Goal: Task Accomplishment & Management: Use online tool/utility

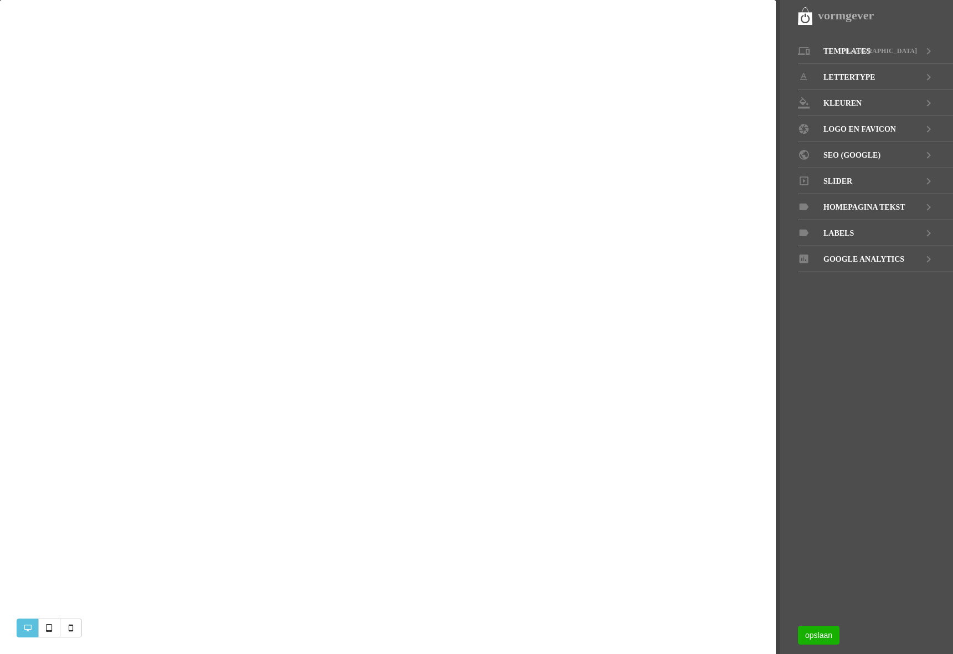
click at [842, 182] on span "Slider" at bounding box center [837, 181] width 29 height 26
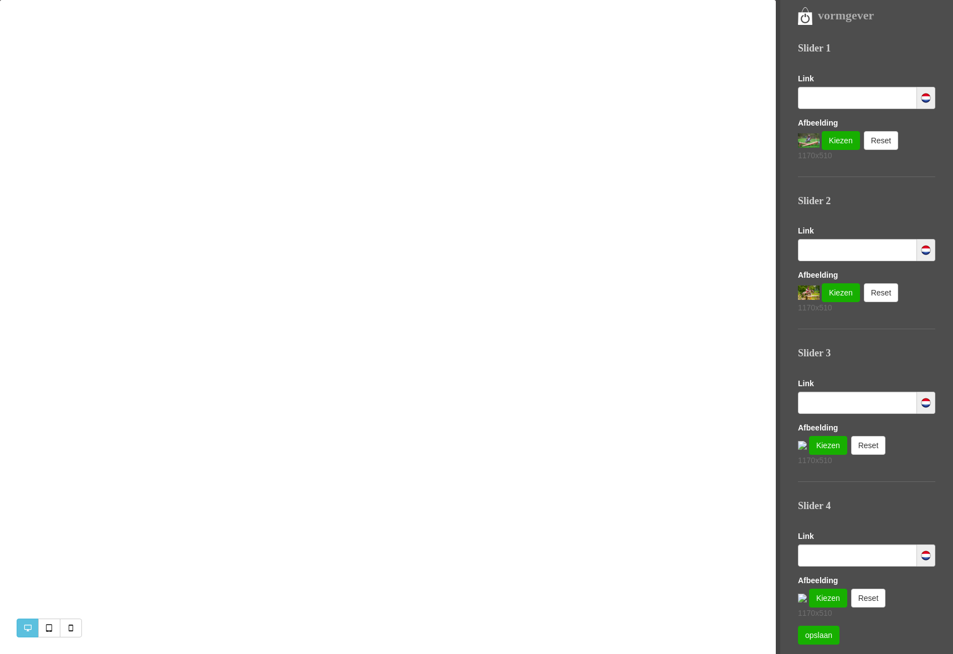
scroll to position [117, 0]
click at [838, 151] on link "Kiezen" at bounding box center [840, 141] width 38 height 19
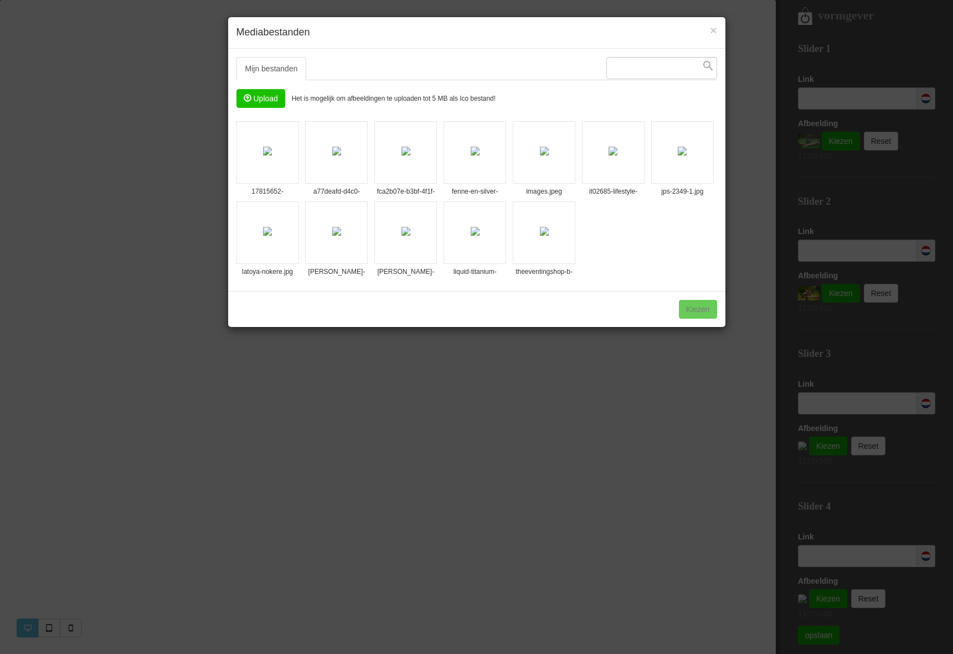
click at [265, 100] on input "file" at bounding box center [261, 99] width 48 height 18
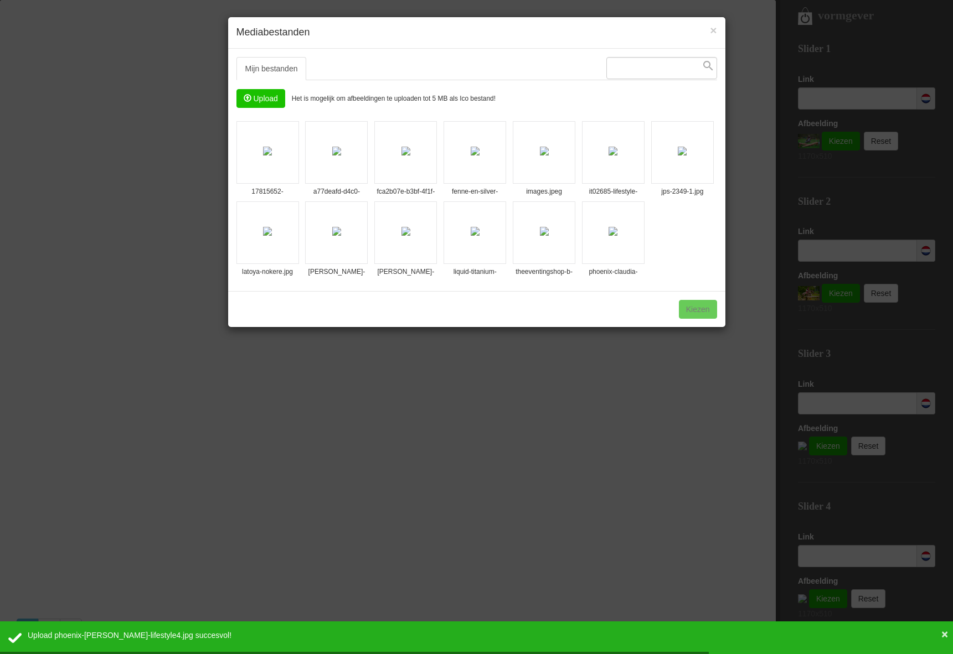
click at [268, 102] on input "file" at bounding box center [261, 99] width 48 height 18
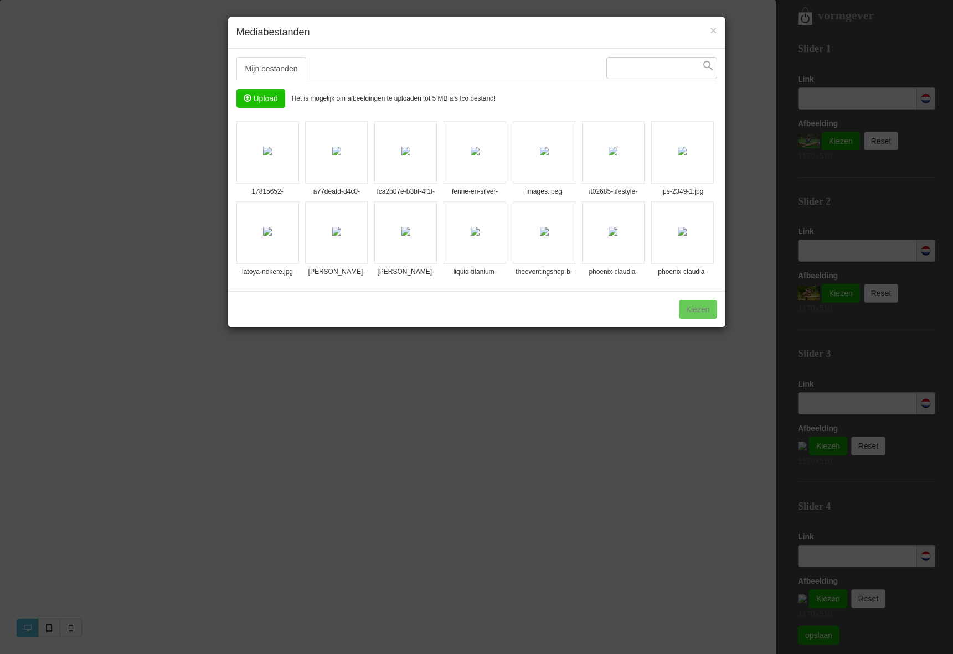
click at [681, 233] on img at bounding box center [682, 231] width 9 height 9
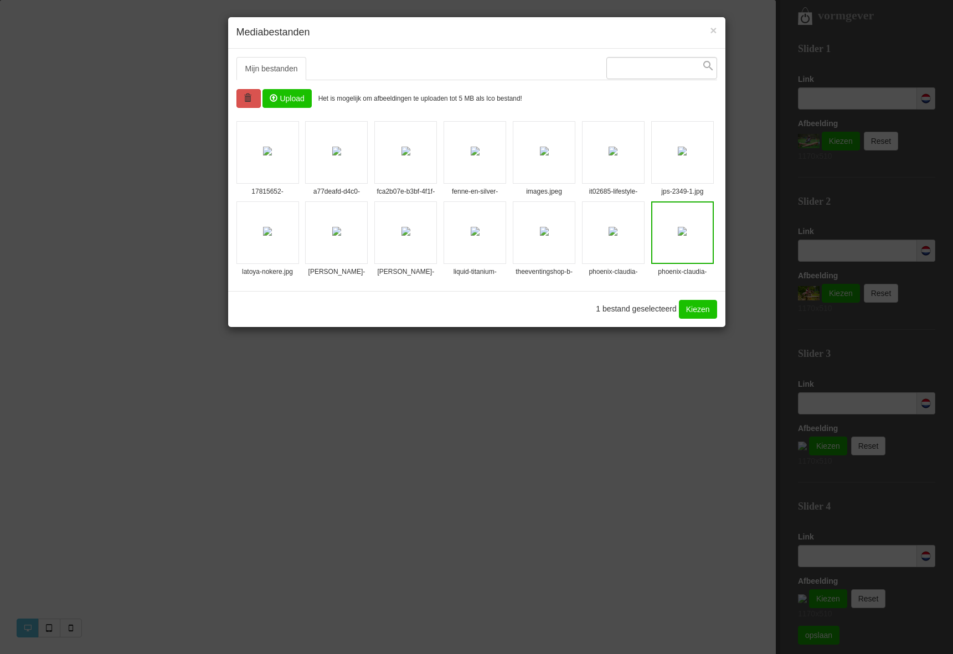
click at [702, 312] on link "Kiezen" at bounding box center [698, 309] width 38 height 19
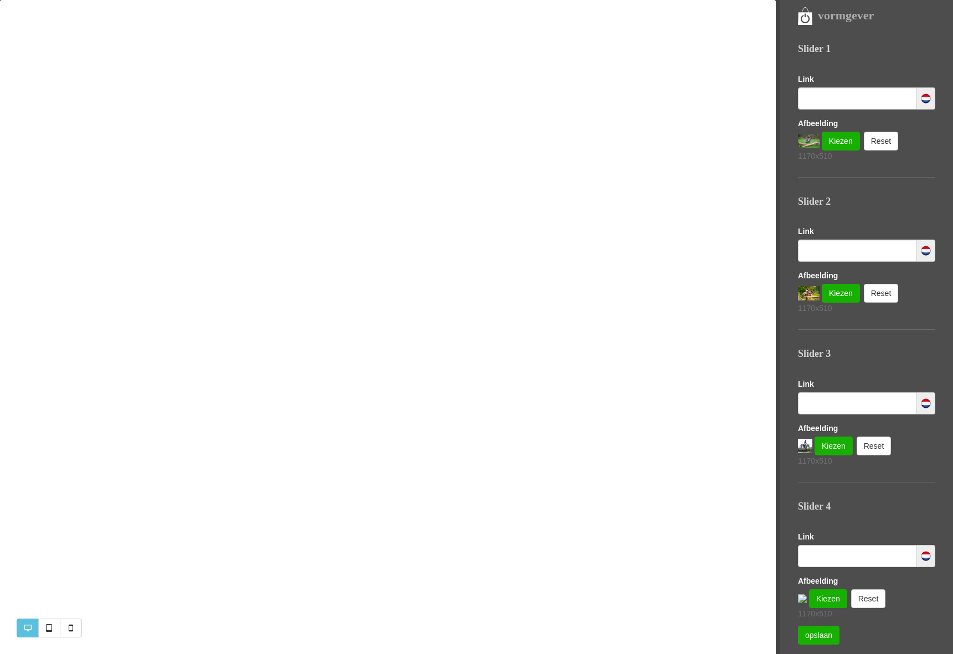
click at [837, 583] on div "Afbeelding Kiezen Reset 1170x510" at bounding box center [866, 598] width 137 height 44
click at [824, 151] on link "Kiezen" at bounding box center [840, 141] width 38 height 19
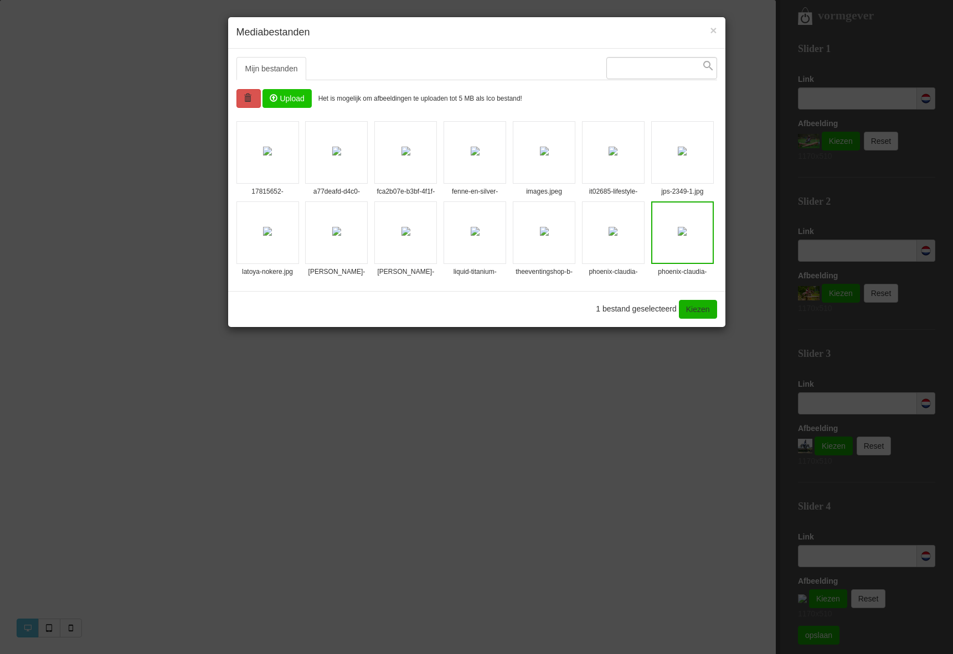
click at [617, 229] on img at bounding box center [612, 231] width 9 height 9
click at [689, 305] on link "Kiezen" at bounding box center [698, 309] width 38 height 19
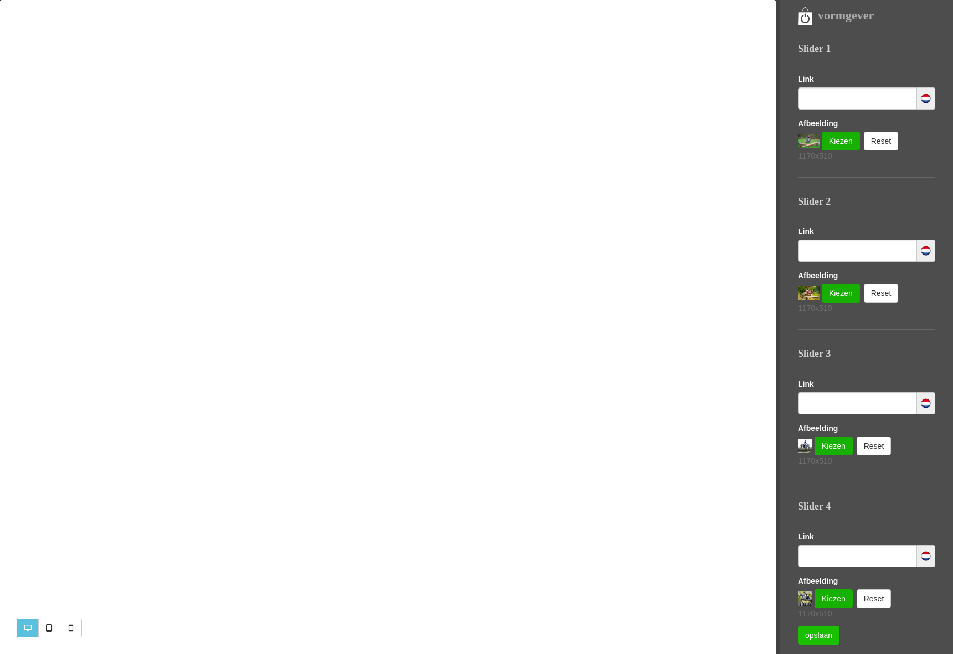
click at [816, 640] on link "opslaan" at bounding box center [819, 635] width 42 height 19
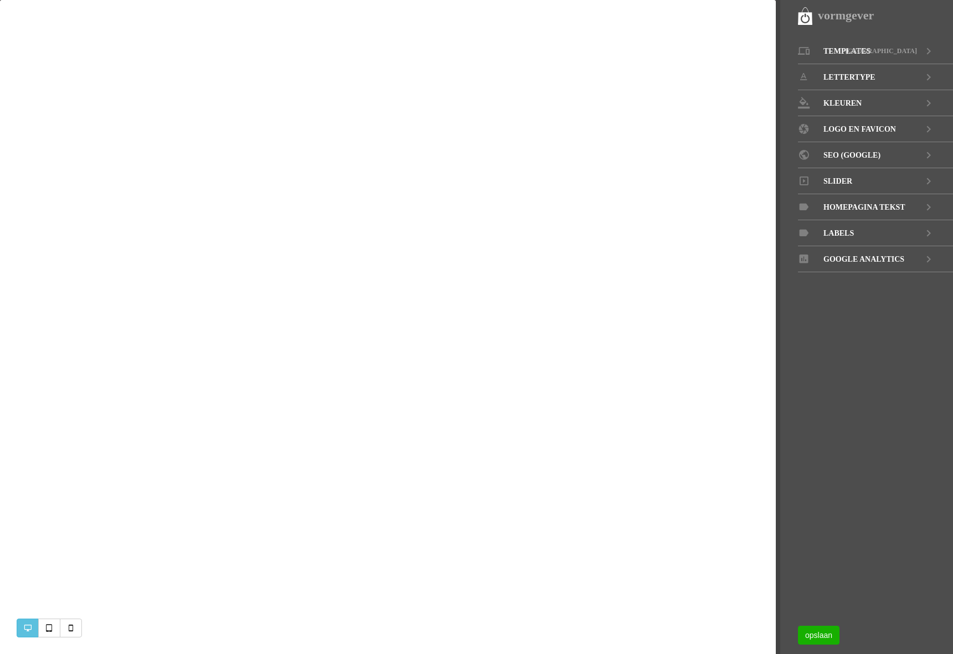
click at [837, 184] on span "Slider" at bounding box center [837, 181] width 29 height 26
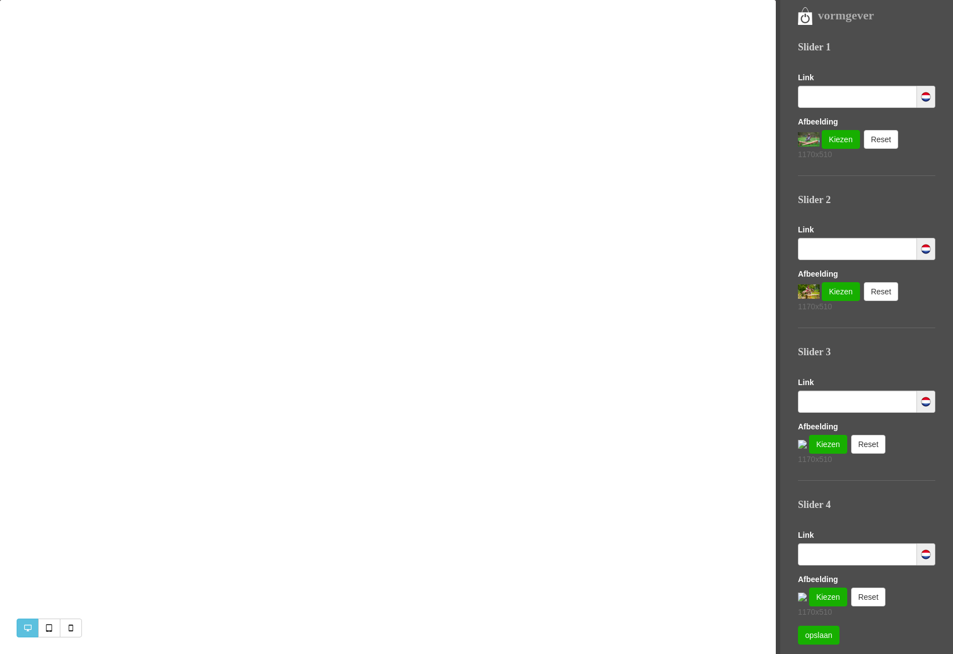
scroll to position [117, 0]
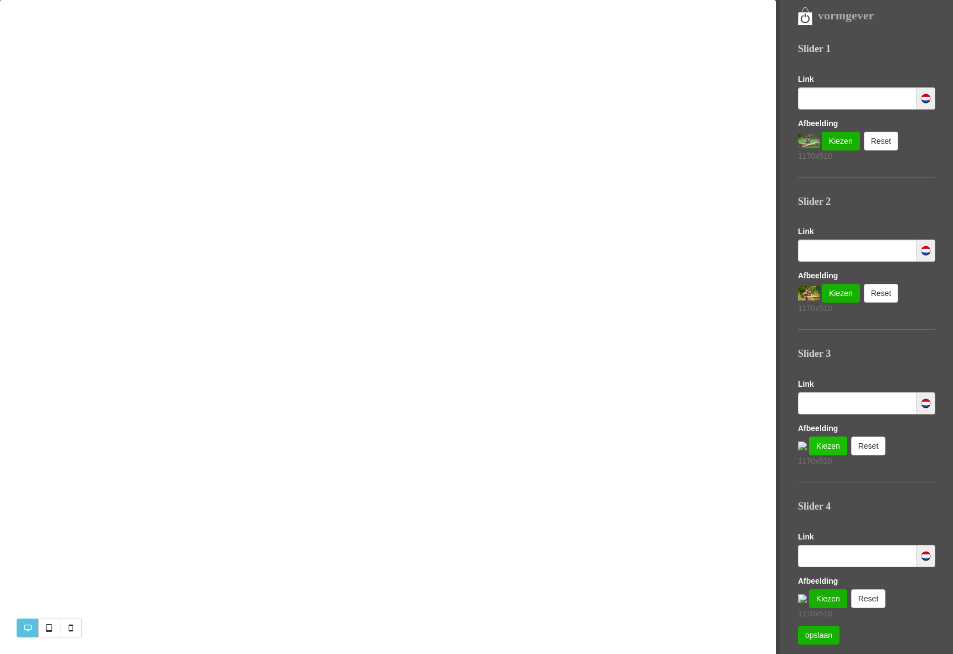
click at [833, 151] on link "Kiezen" at bounding box center [840, 141] width 38 height 19
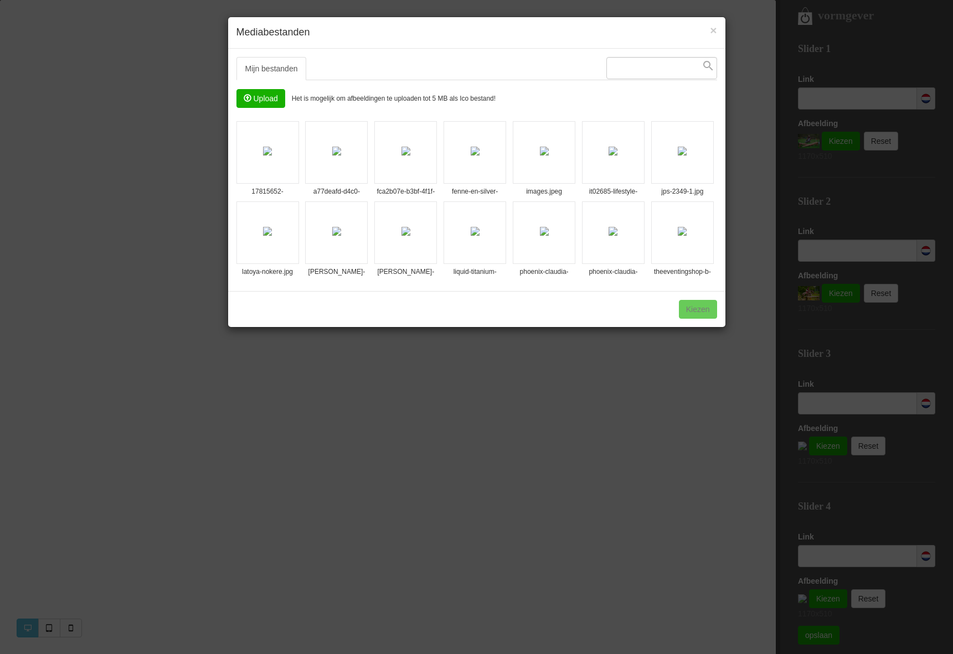
click at [548, 232] on img at bounding box center [544, 231] width 9 height 9
click at [695, 307] on link "Kiezen" at bounding box center [698, 309] width 38 height 19
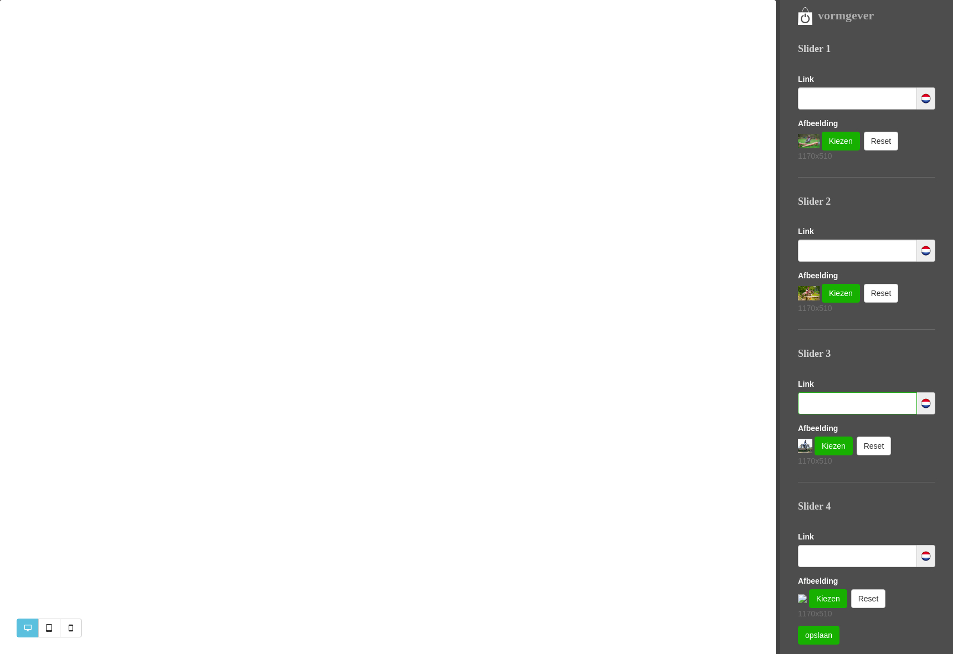
click at [843, 405] on input "text" at bounding box center [857, 403] width 119 height 22
click at [843, 256] on input "text" at bounding box center [857, 251] width 119 height 22
click at [848, 397] on input "text" at bounding box center [857, 403] width 119 height 22
click at [826, 634] on link "opslaan" at bounding box center [819, 635] width 42 height 19
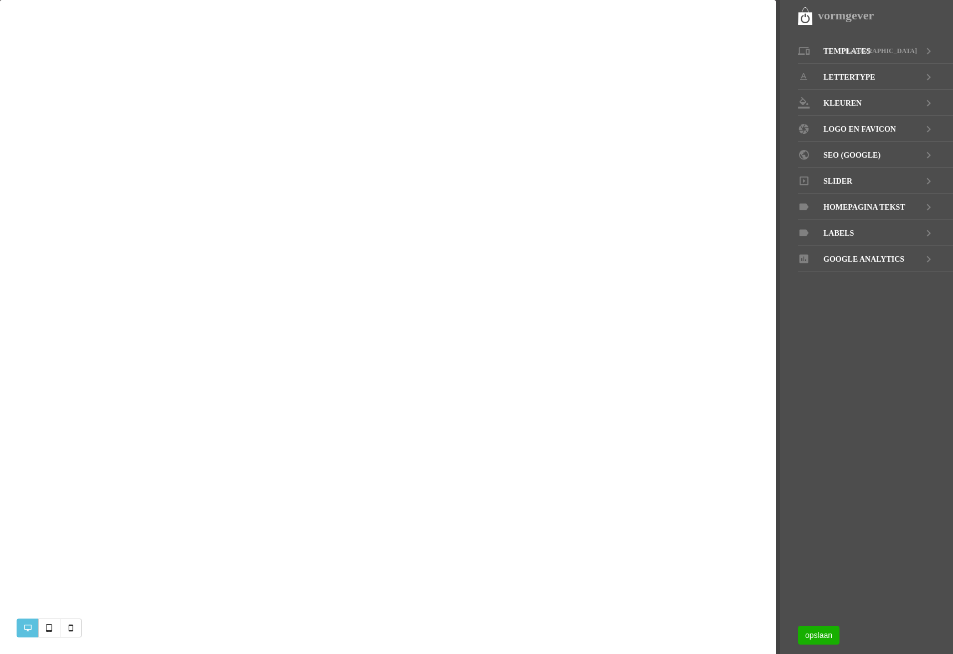
click at [840, 182] on span "Slider" at bounding box center [837, 181] width 29 height 26
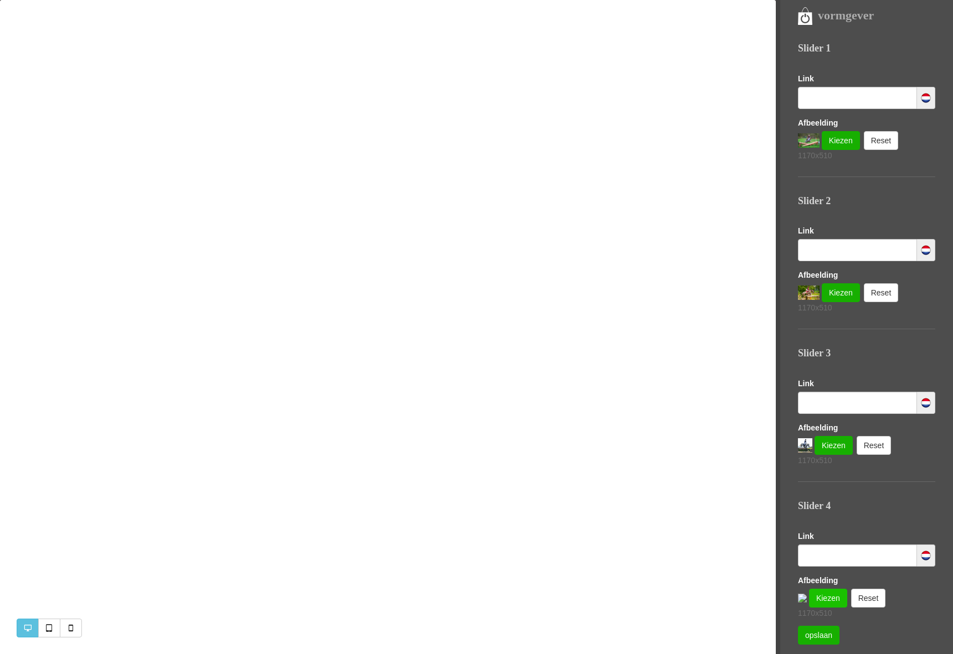
scroll to position [117, 0]
click at [825, 151] on link "Kiezen" at bounding box center [840, 141] width 38 height 19
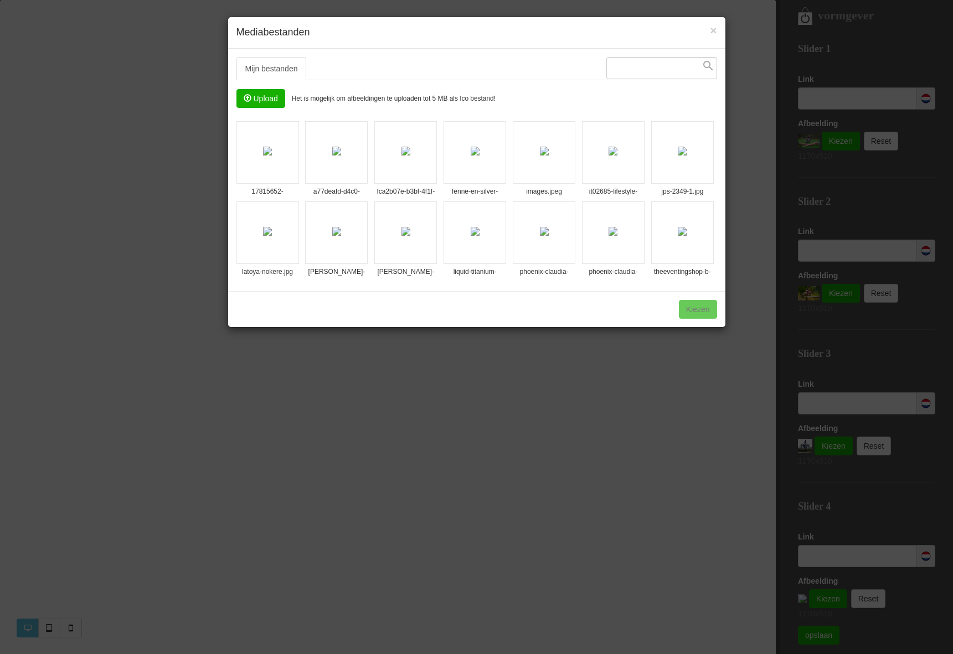
click at [686, 235] on img at bounding box center [682, 231] width 9 height 9
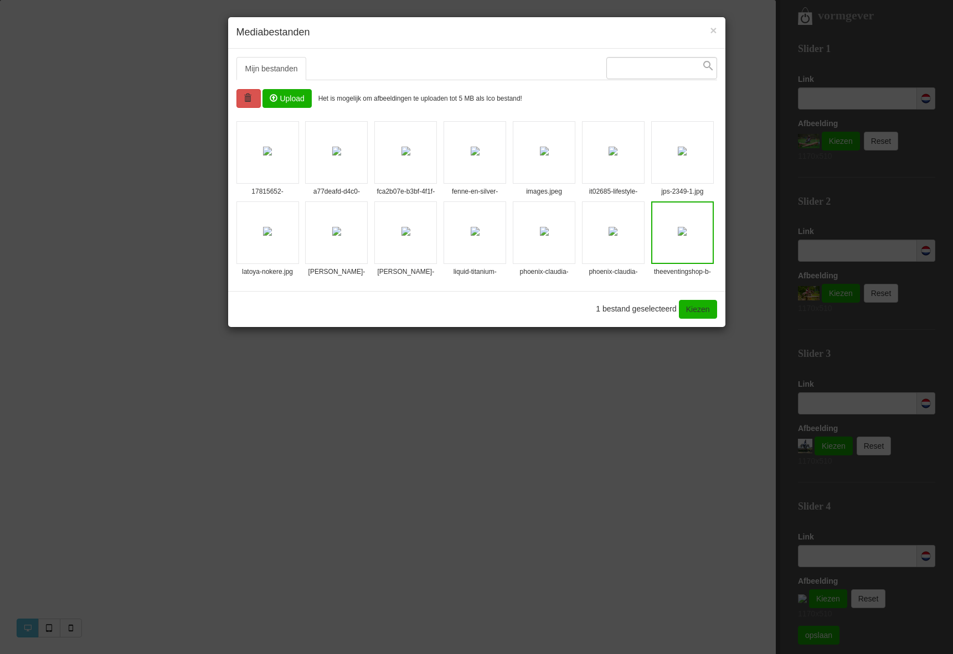
click at [609, 232] on img at bounding box center [612, 231] width 9 height 9
click at [707, 312] on link "Kiezen" at bounding box center [698, 309] width 38 height 19
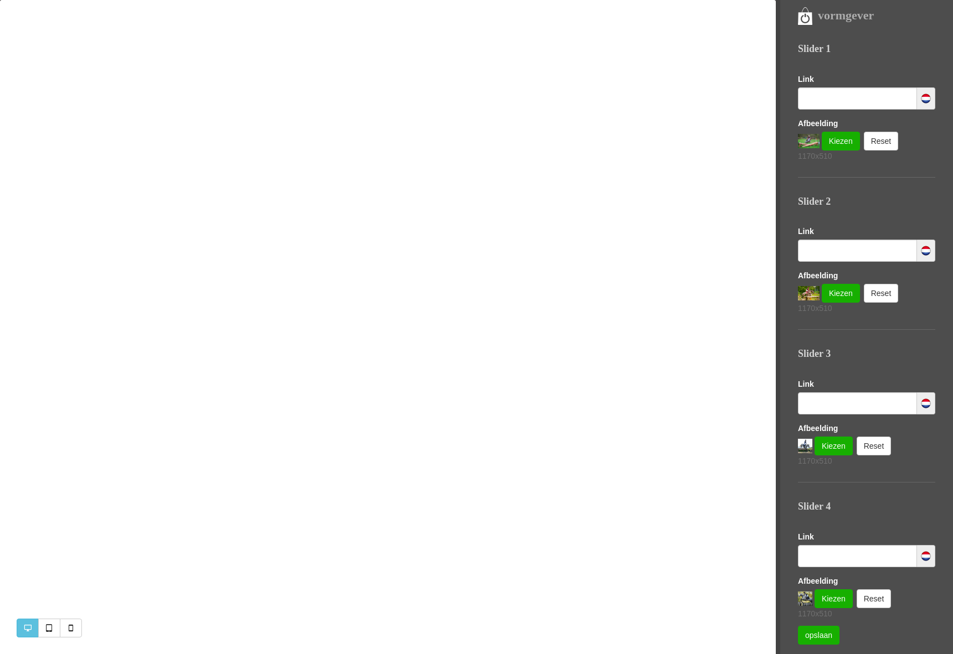
scroll to position [0, 0]
click at [819, 637] on link "opslaan" at bounding box center [819, 635] width 42 height 19
